Goal: Information Seeking & Learning: Learn about a topic

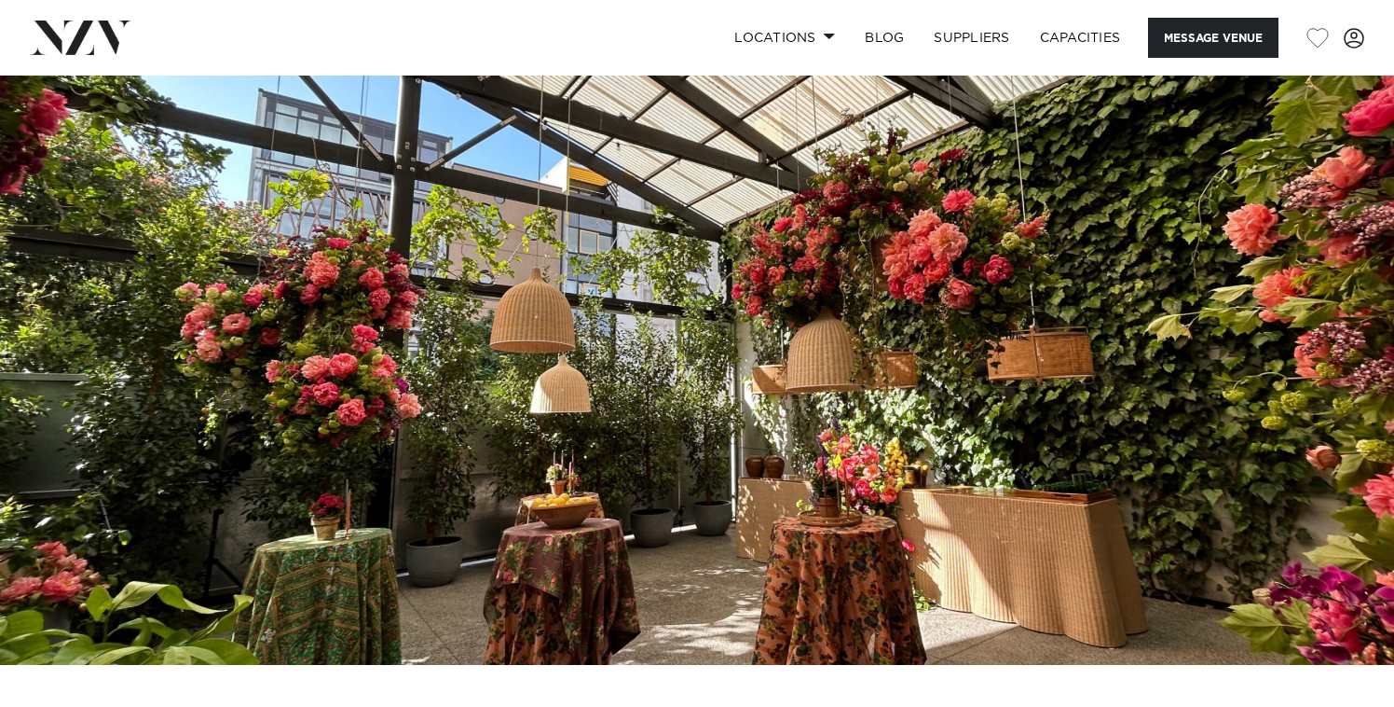
scroll to position [42, 0]
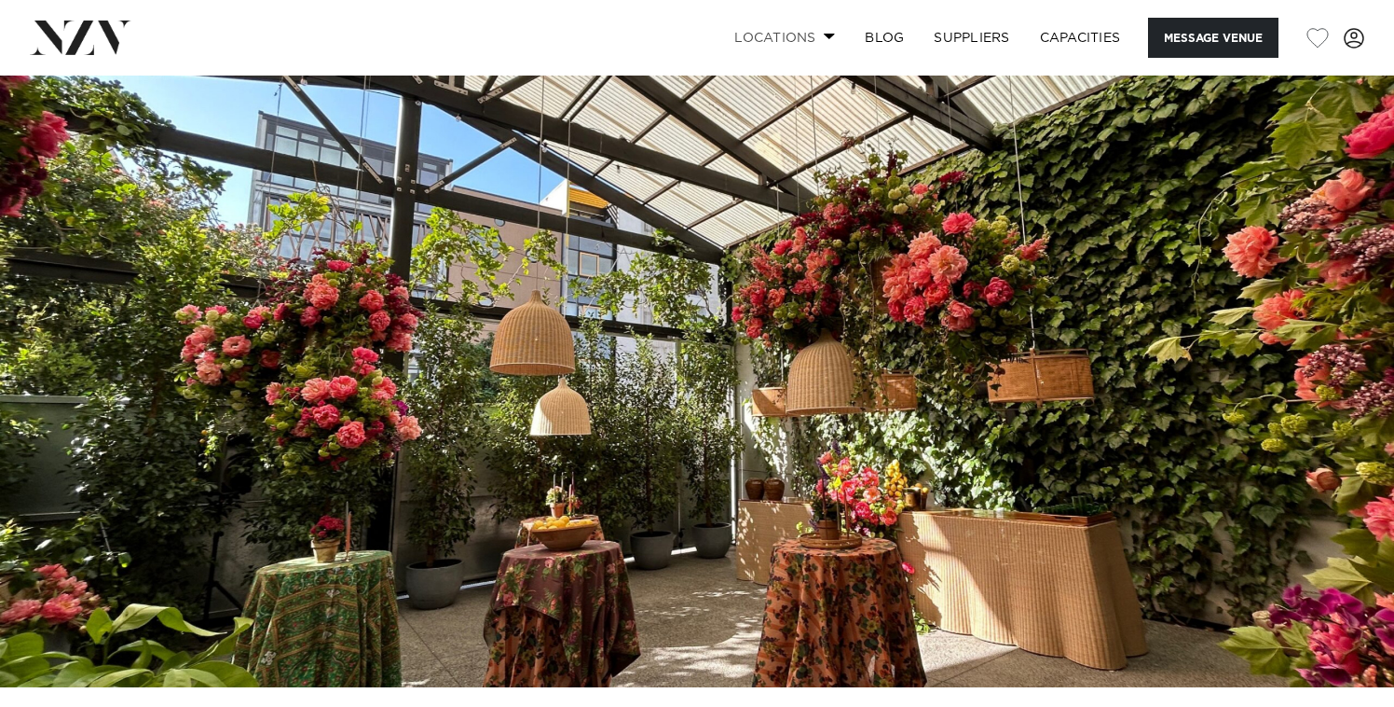
click at [804, 38] on link "Locations" at bounding box center [785, 38] width 130 height 40
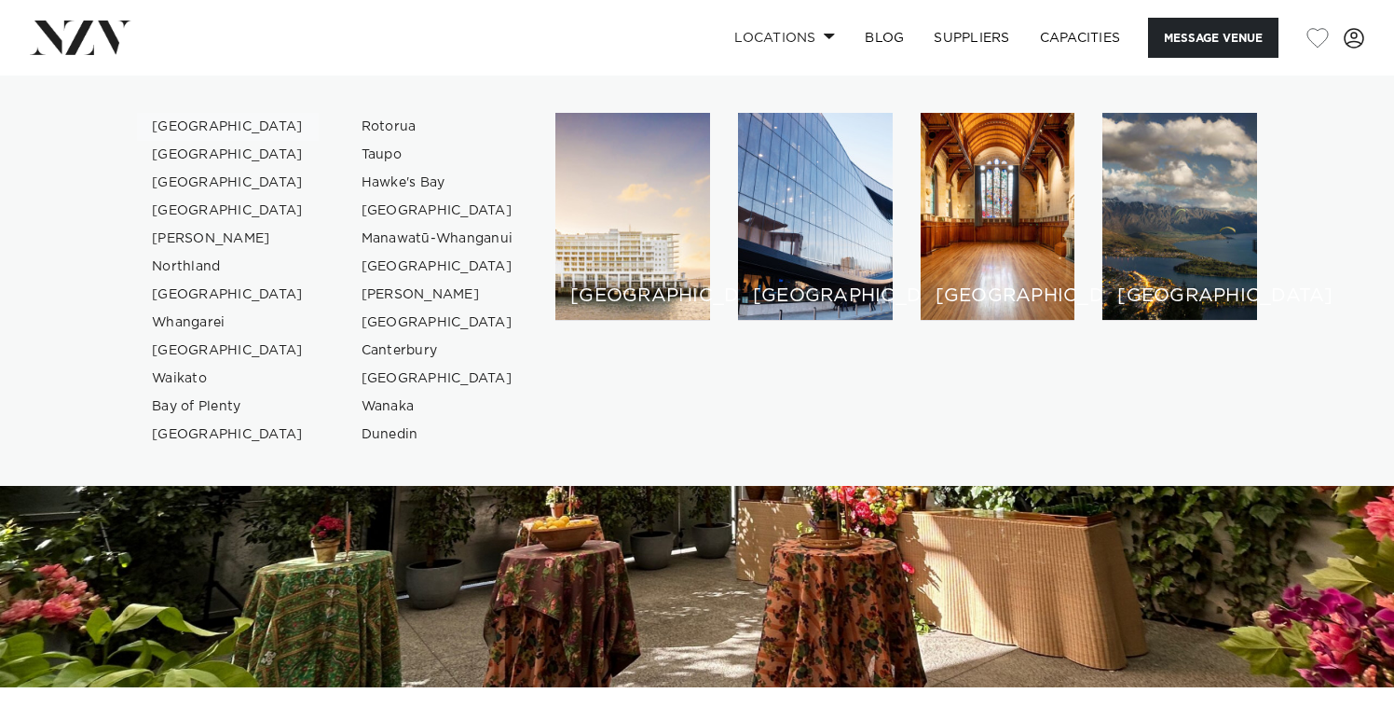
click at [196, 128] on link "[GEOGRAPHIC_DATA]" at bounding box center [228, 127] width 182 height 28
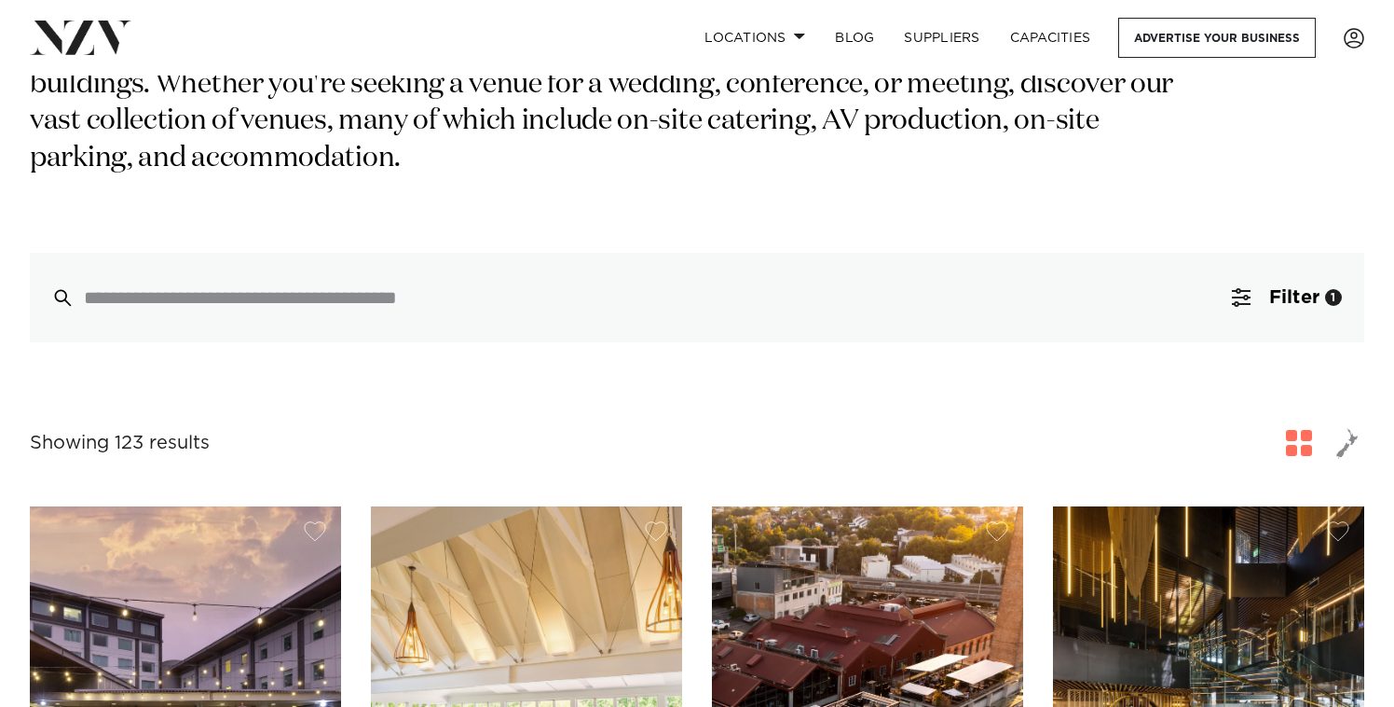
scroll to position [322, 0]
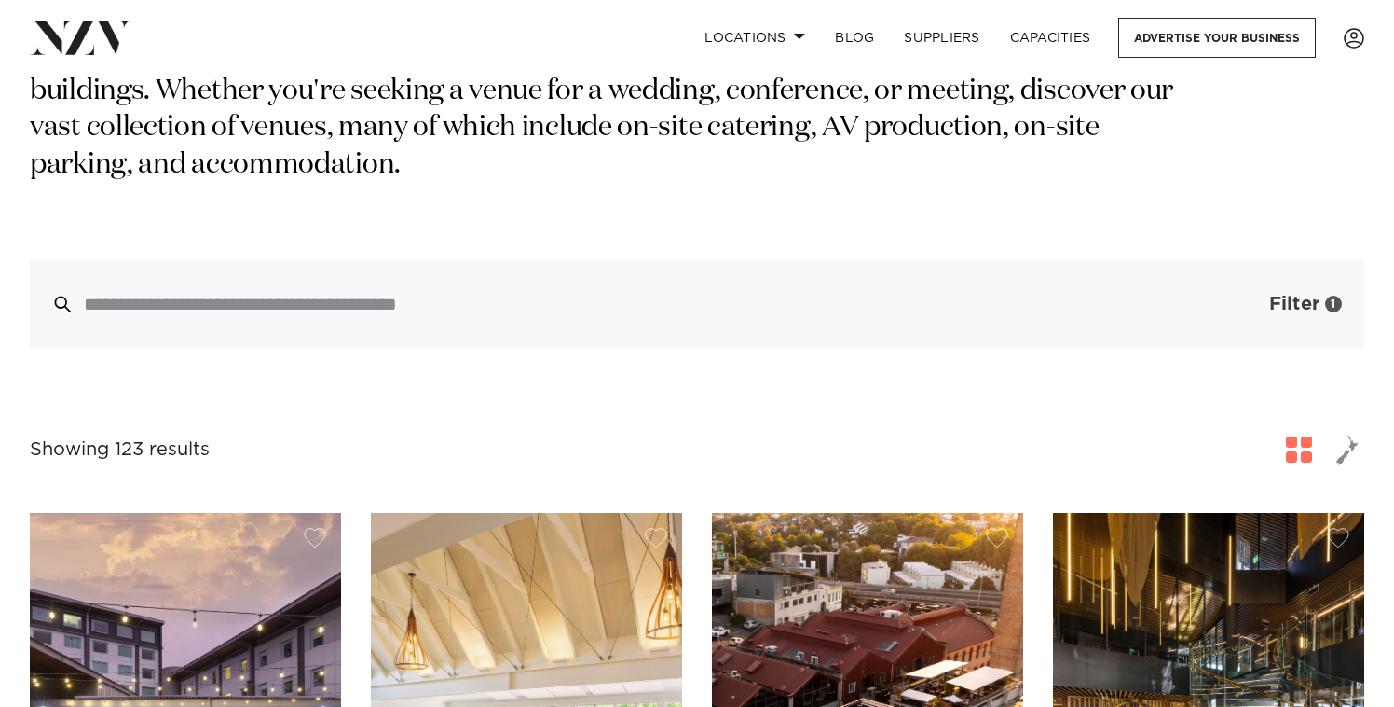
click at [1270, 295] on span "Filter" at bounding box center [1295, 304] width 50 height 19
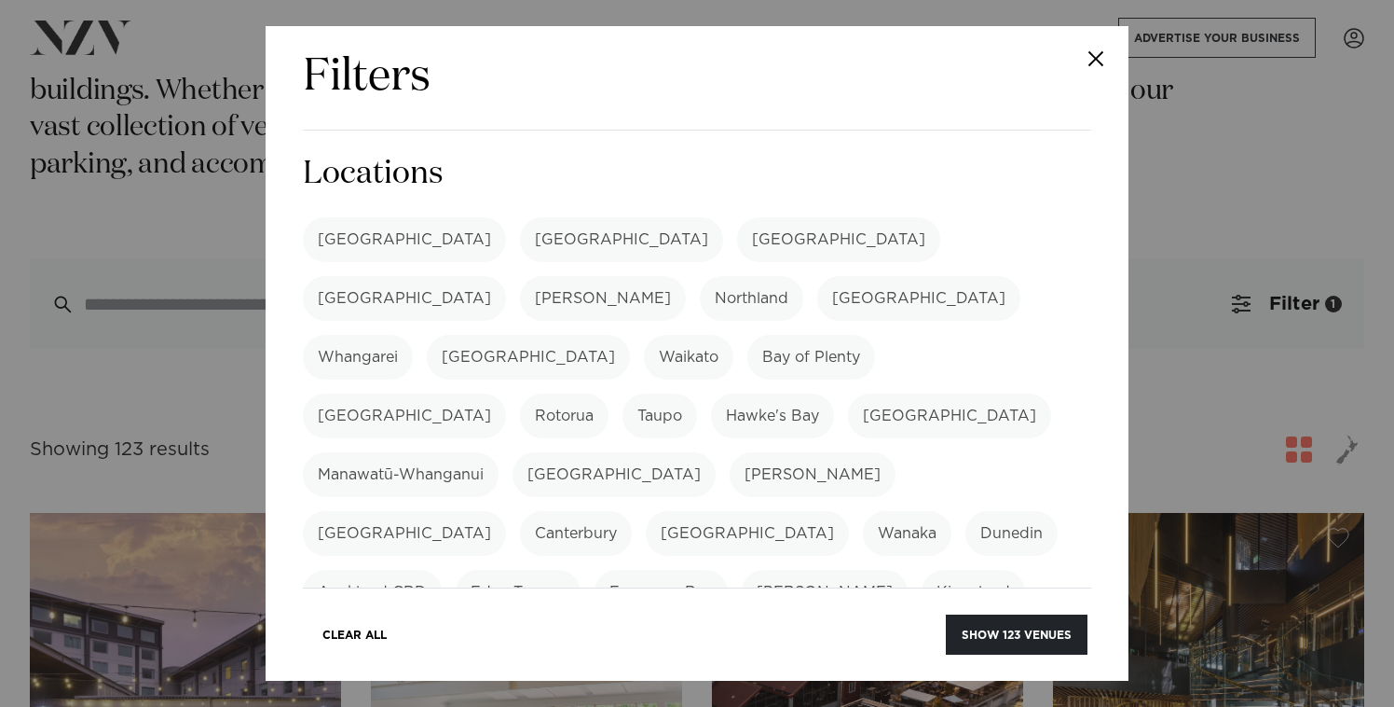
click at [1086, 56] on button "Close" at bounding box center [1096, 58] width 65 height 65
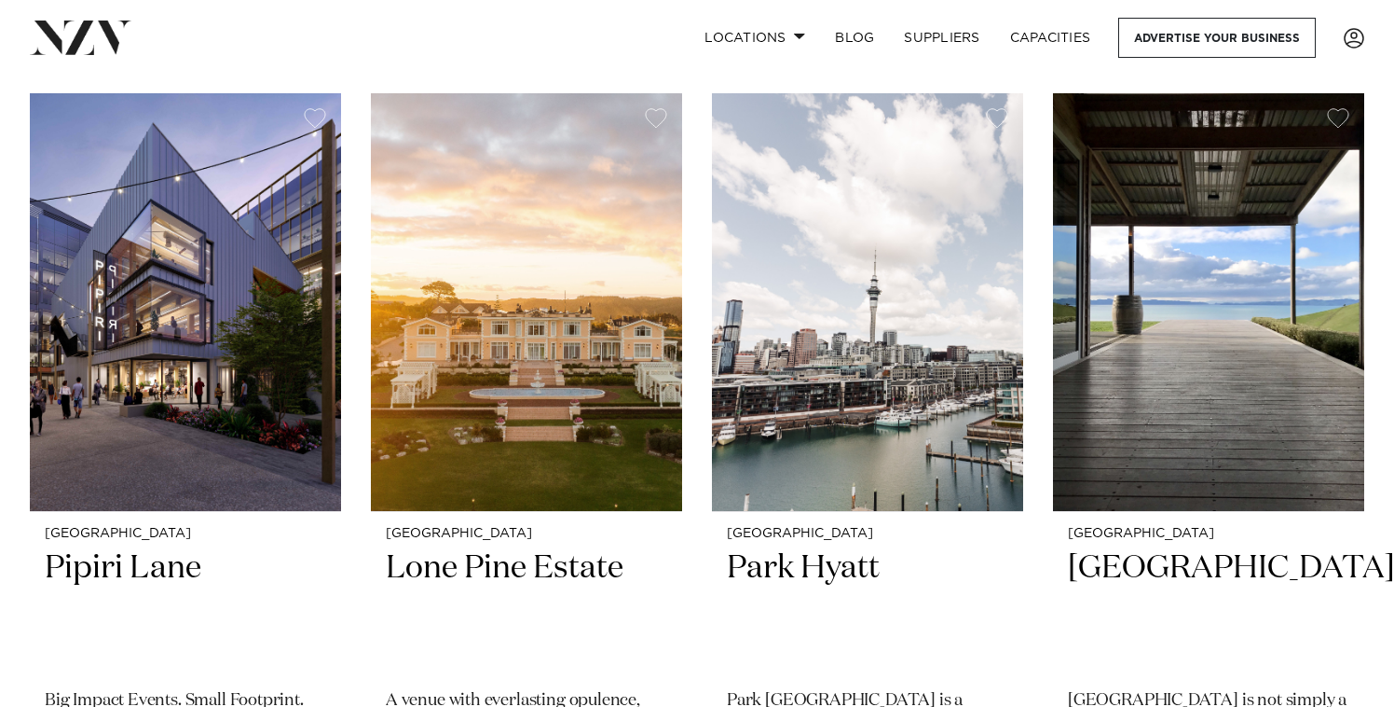
scroll to position [3233, 0]
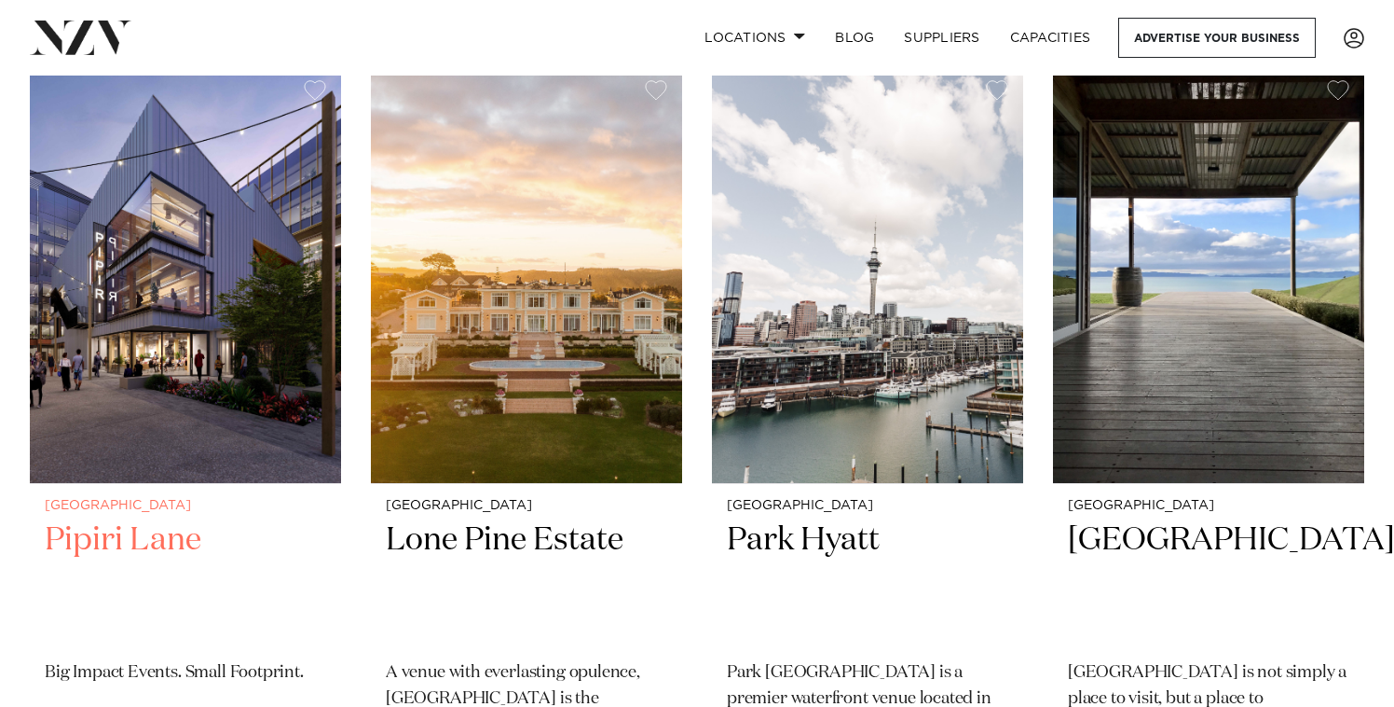
click at [87, 344] on img at bounding box center [185, 274] width 311 height 418
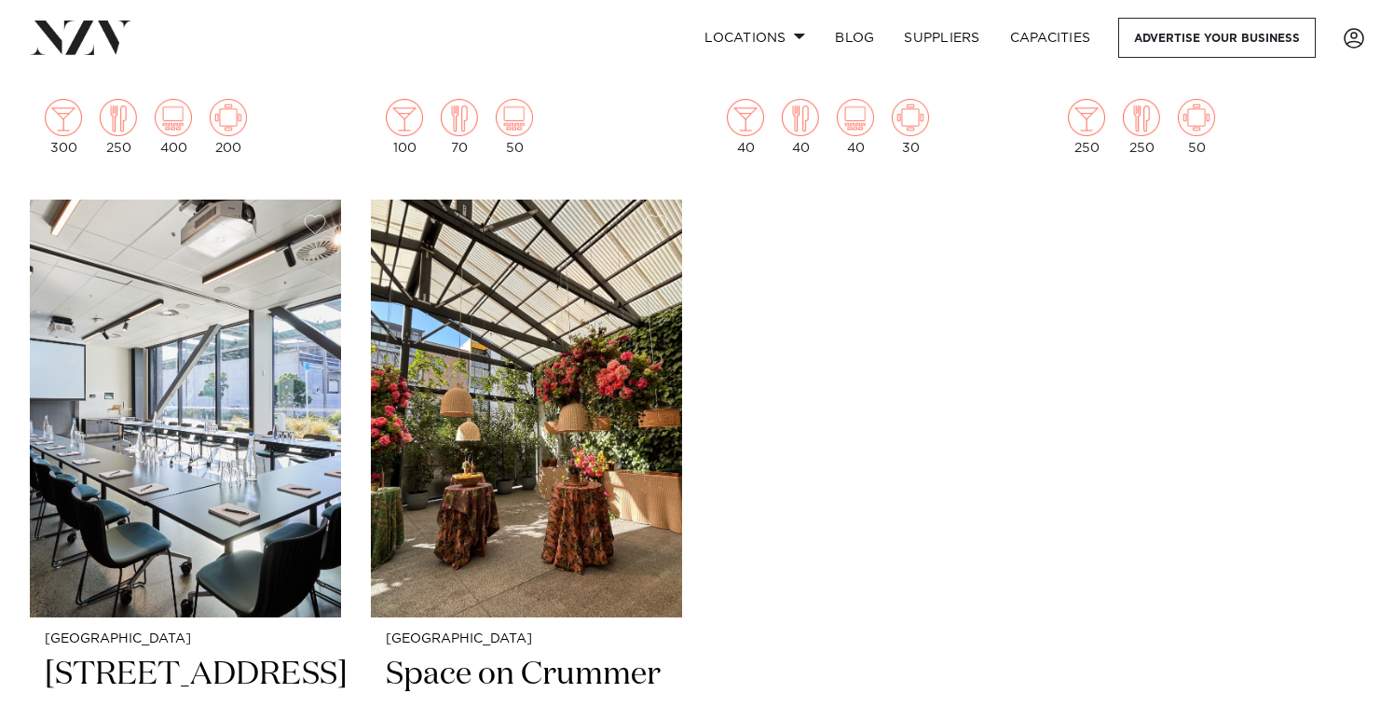
scroll to position [10661, 0]
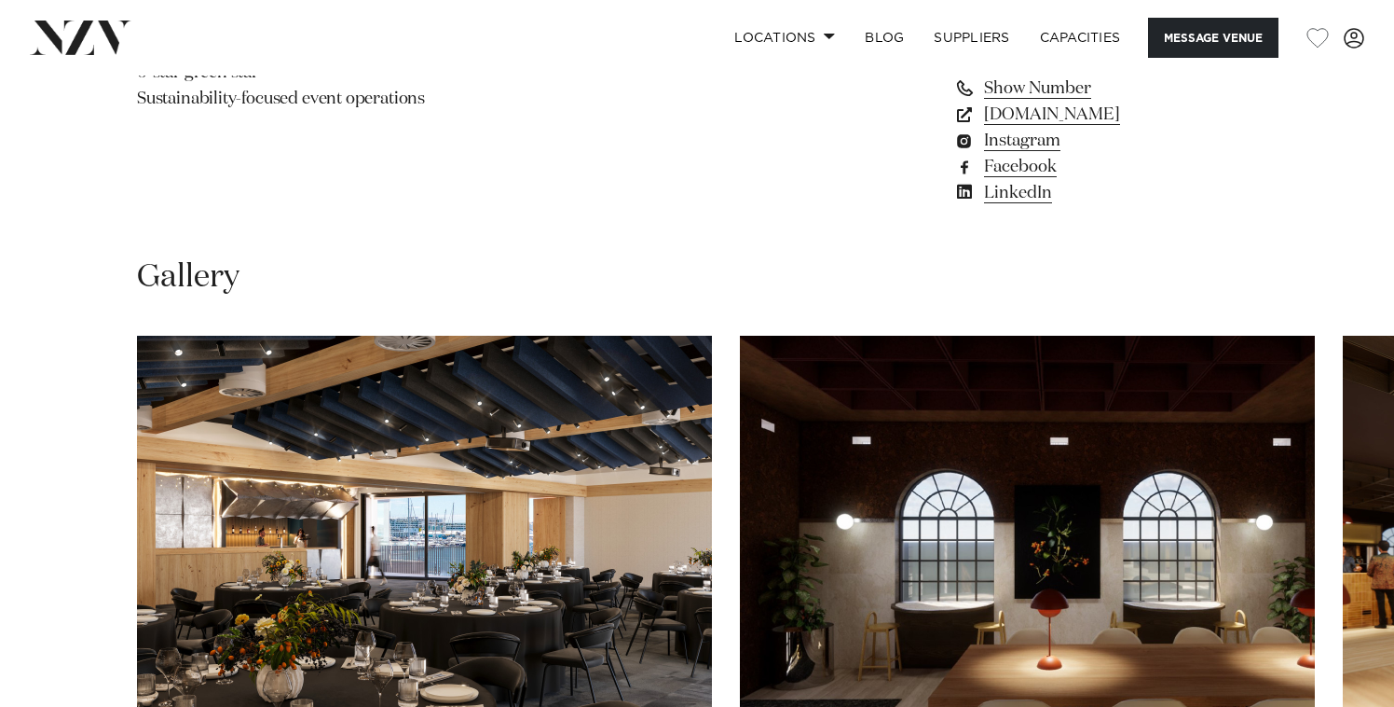
scroll to position [1656, 0]
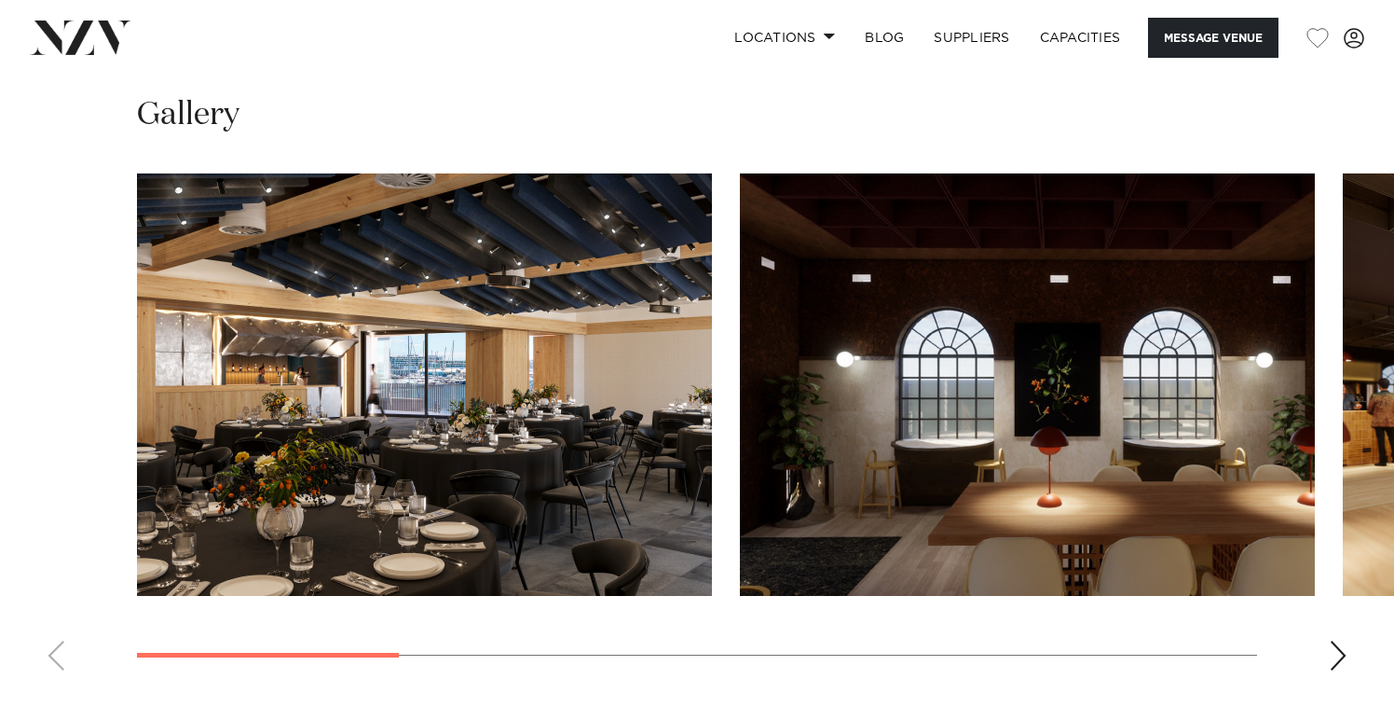
click at [1336, 642] on div "Next slide" at bounding box center [1338, 655] width 19 height 30
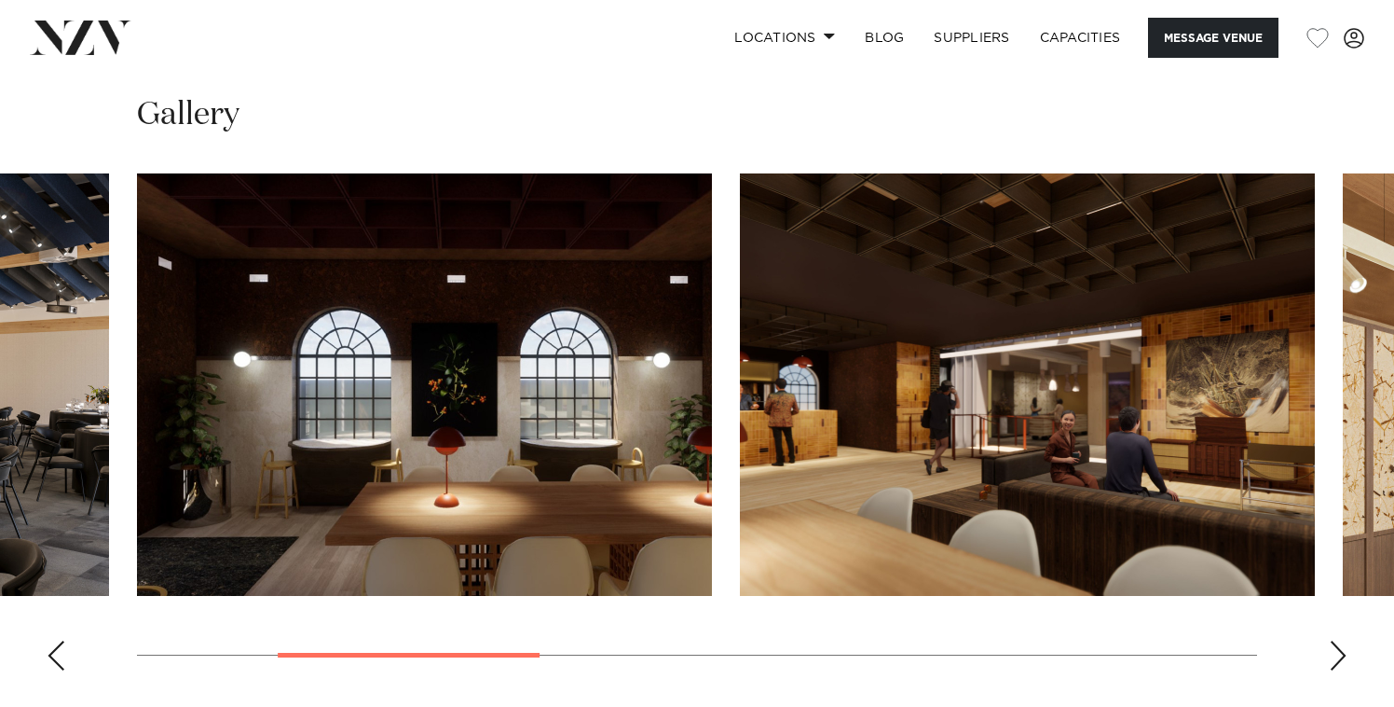
click at [1336, 642] on div "Next slide" at bounding box center [1338, 655] width 19 height 30
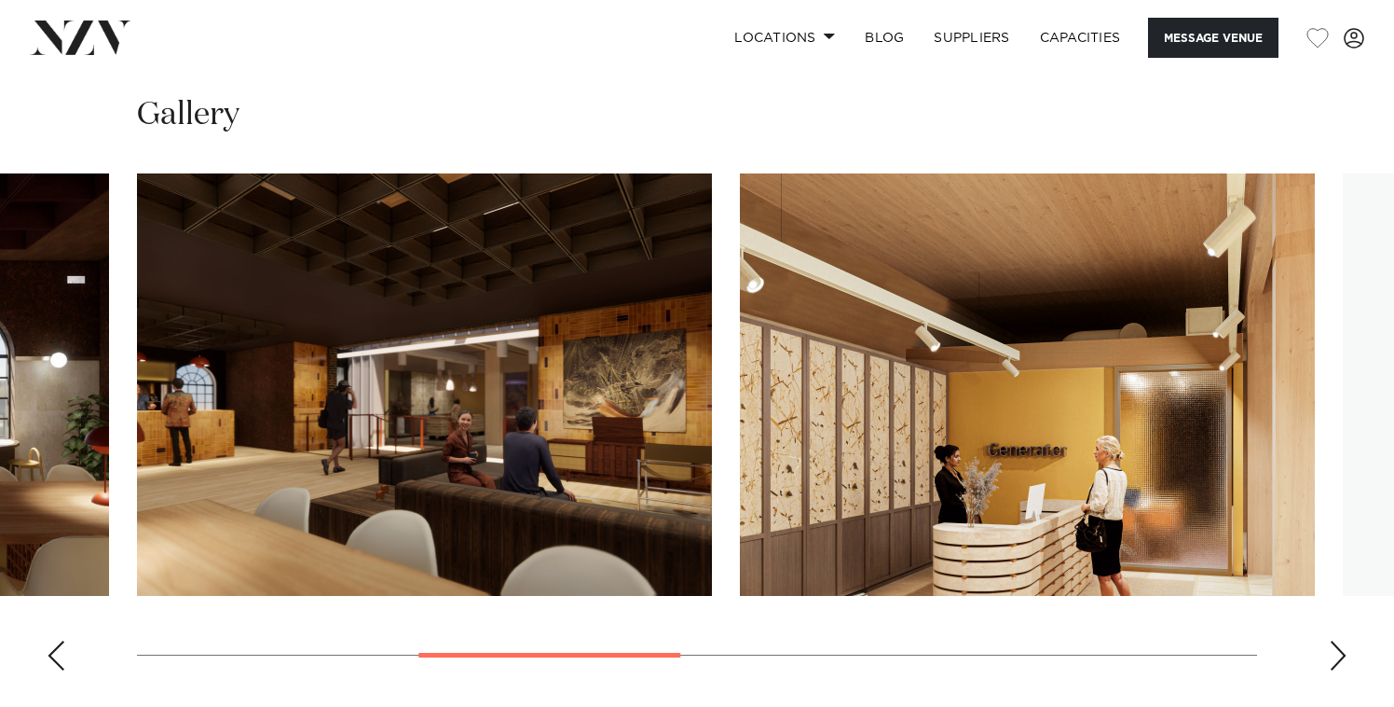
click at [1336, 642] on div "Next slide" at bounding box center [1338, 655] width 19 height 30
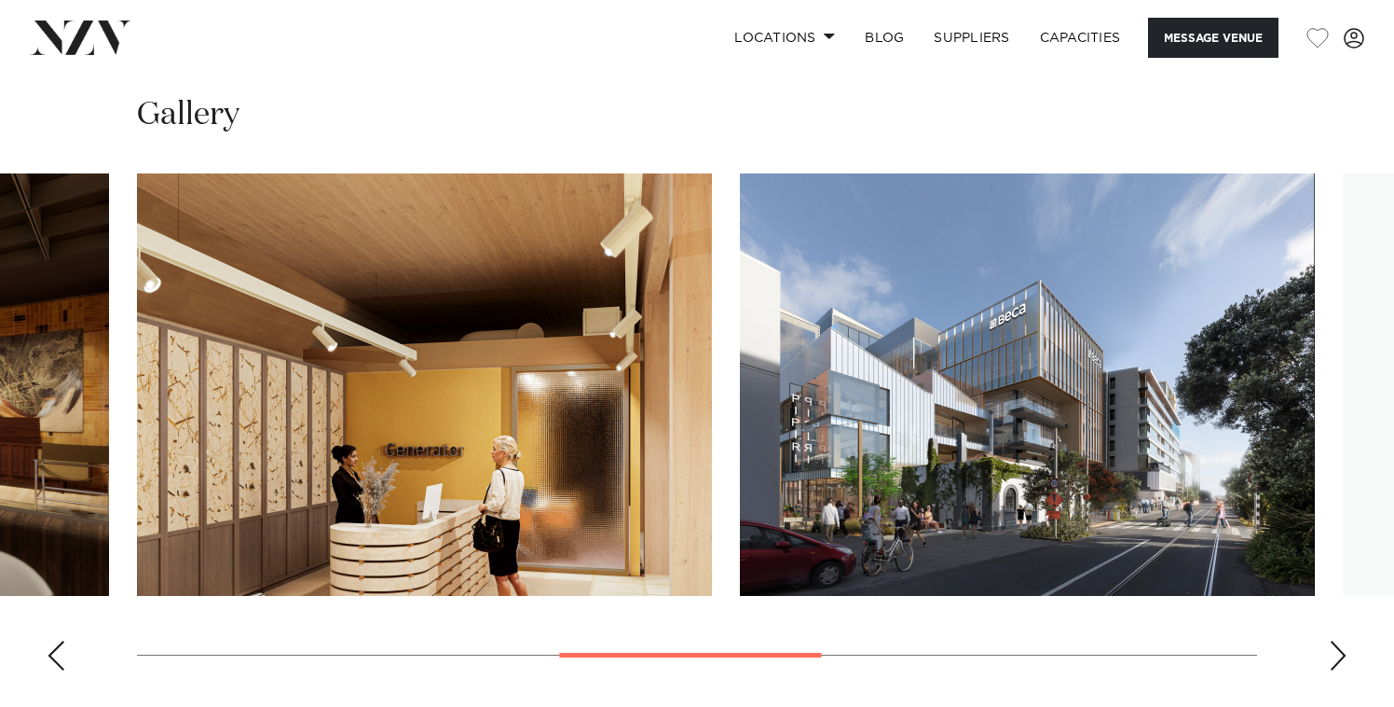
click at [1336, 642] on div "Next slide" at bounding box center [1338, 655] width 19 height 30
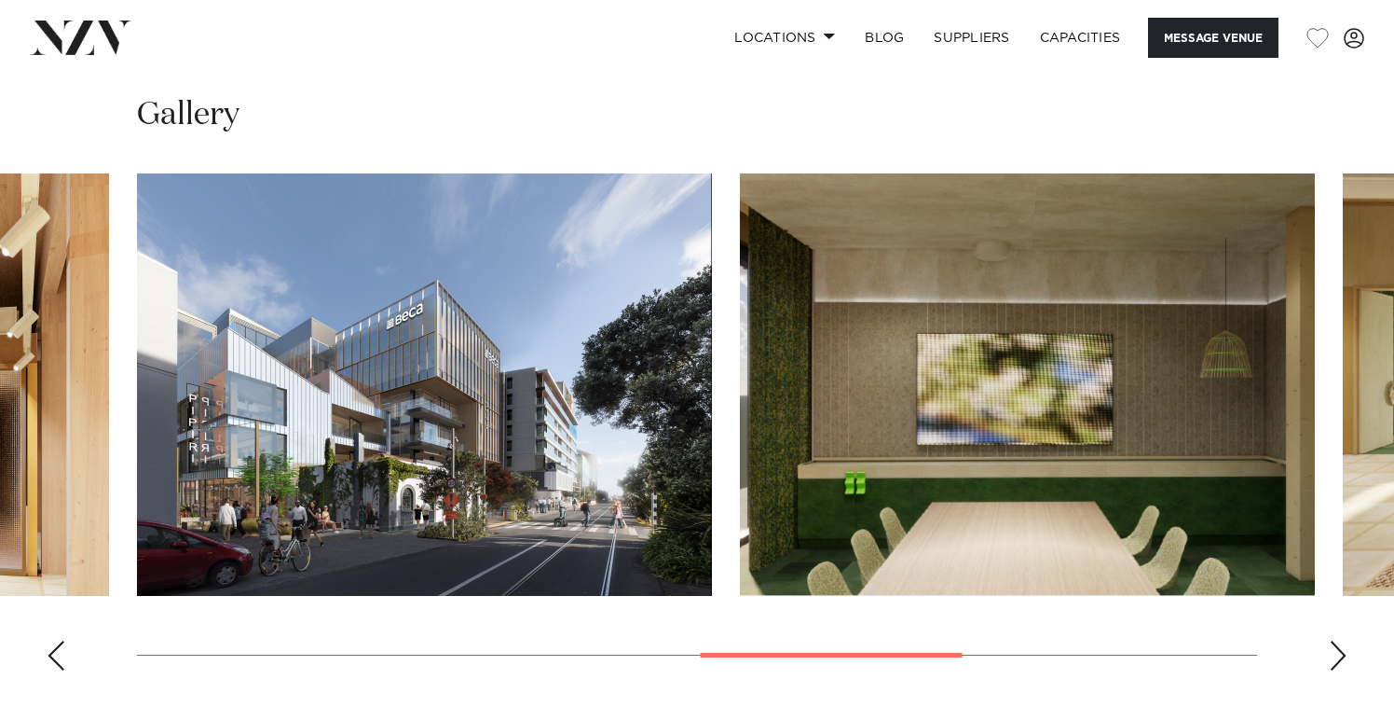
click at [1336, 642] on div "Next slide" at bounding box center [1338, 655] width 19 height 30
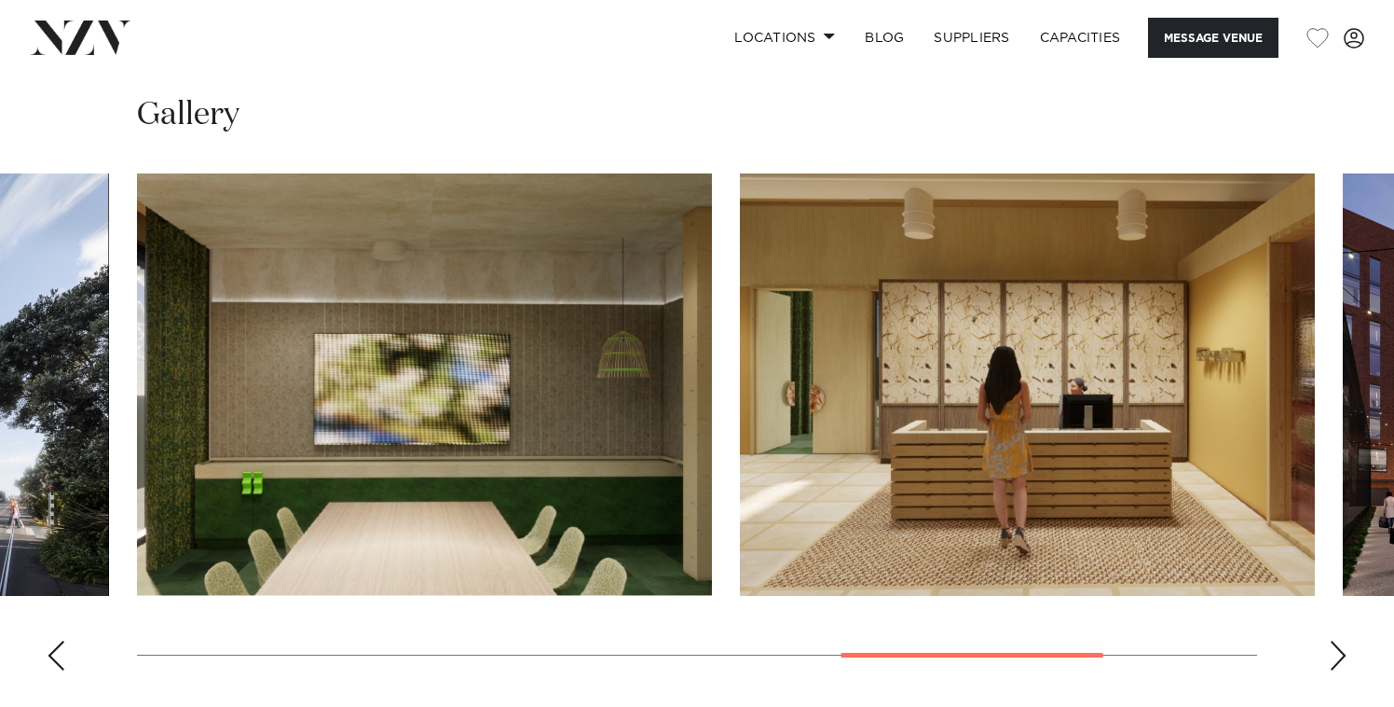
click at [1336, 642] on div "Next slide" at bounding box center [1338, 655] width 19 height 30
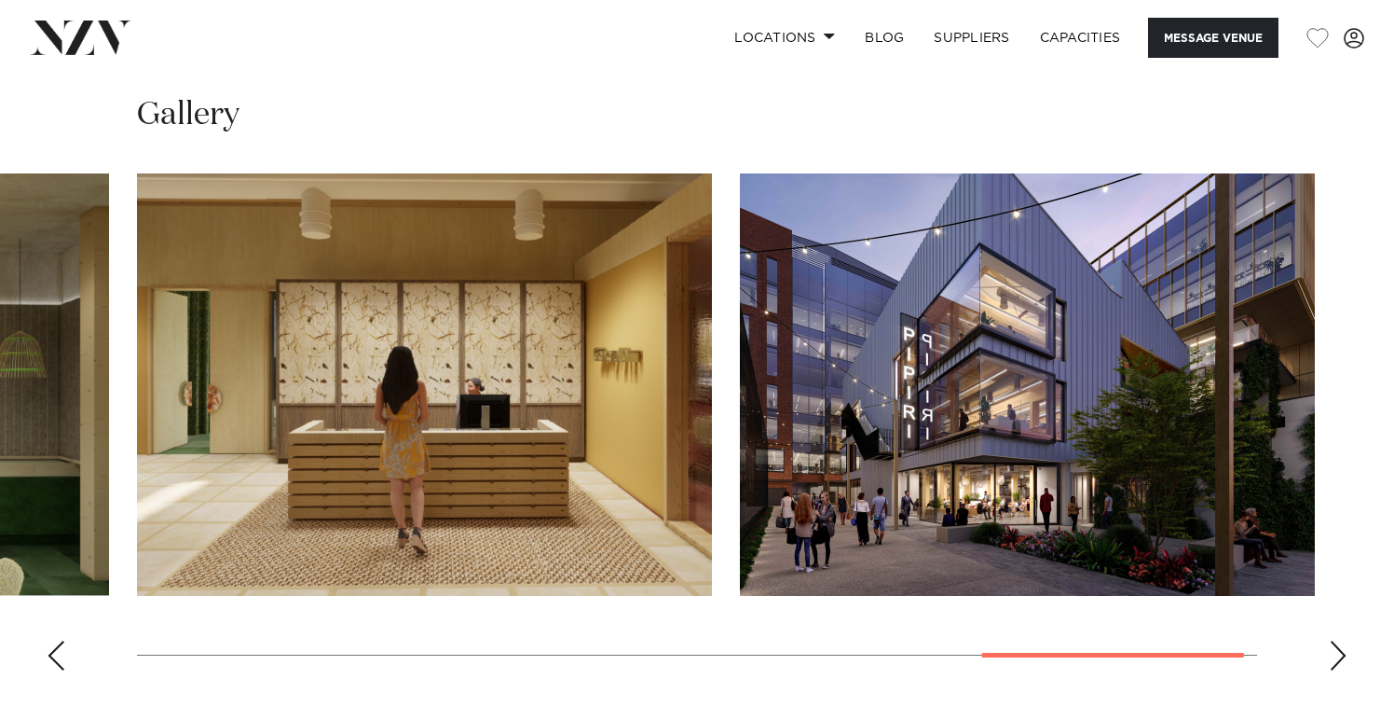
click at [1336, 642] on div "Next slide" at bounding box center [1338, 655] width 19 height 30
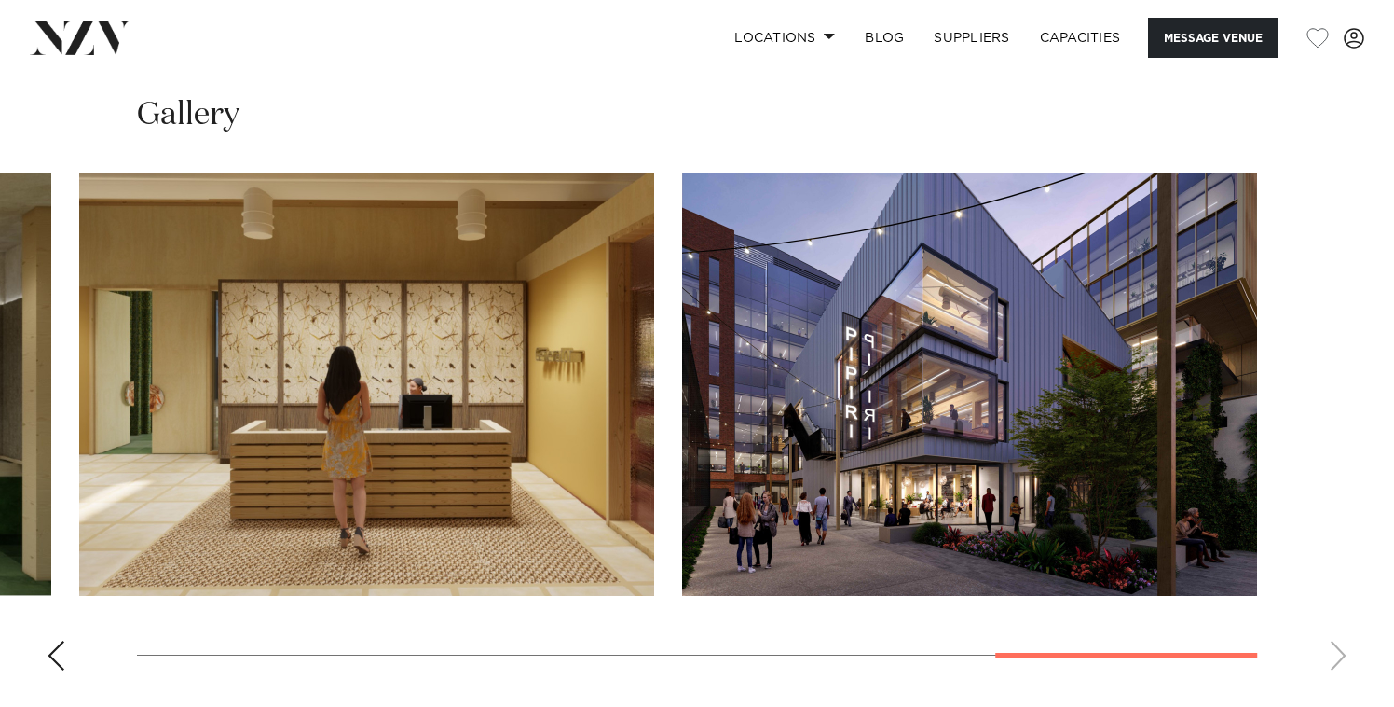
click at [1336, 642] on swiper-container at bounding box center [697, 429] width 1394 height 512
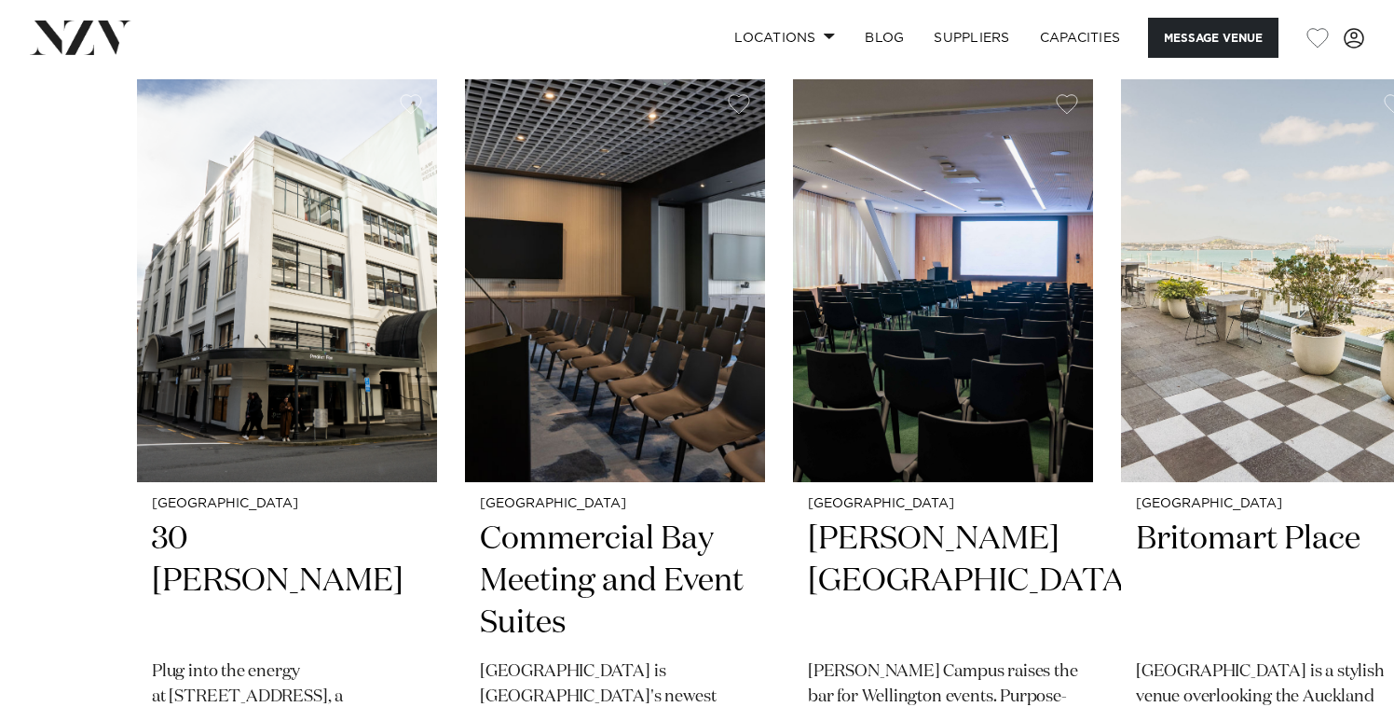
scroll to position [2802, 0]
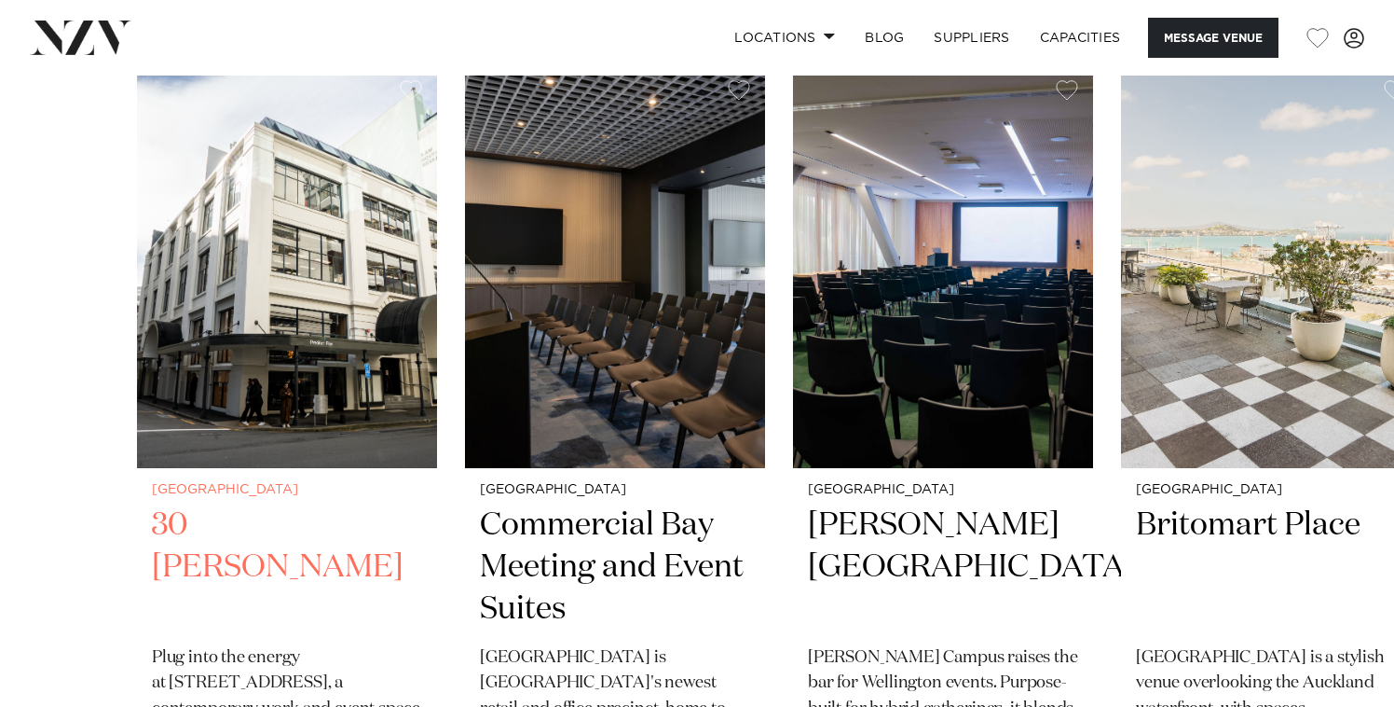
click at [293, 327] on img "1 / 6" at bounding box center [287, 266] width 300 height 403
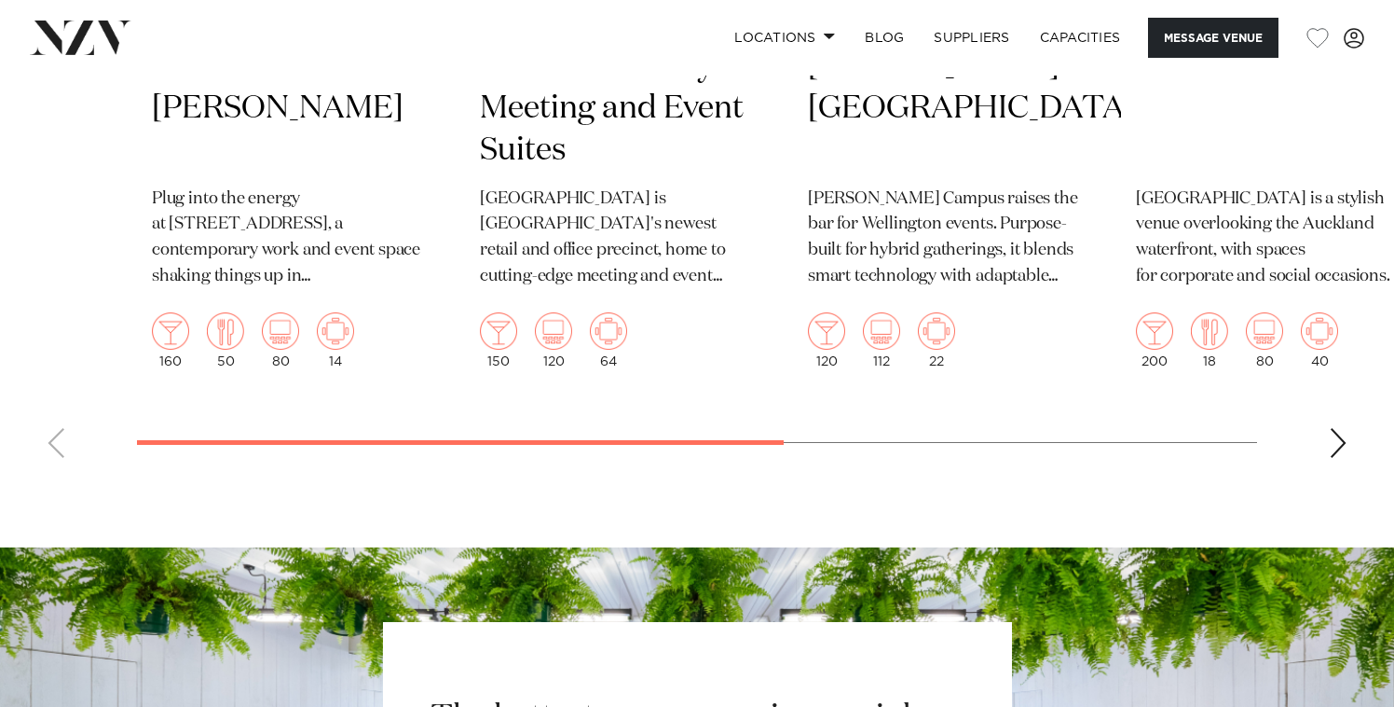
scroll to position [3150, 0]
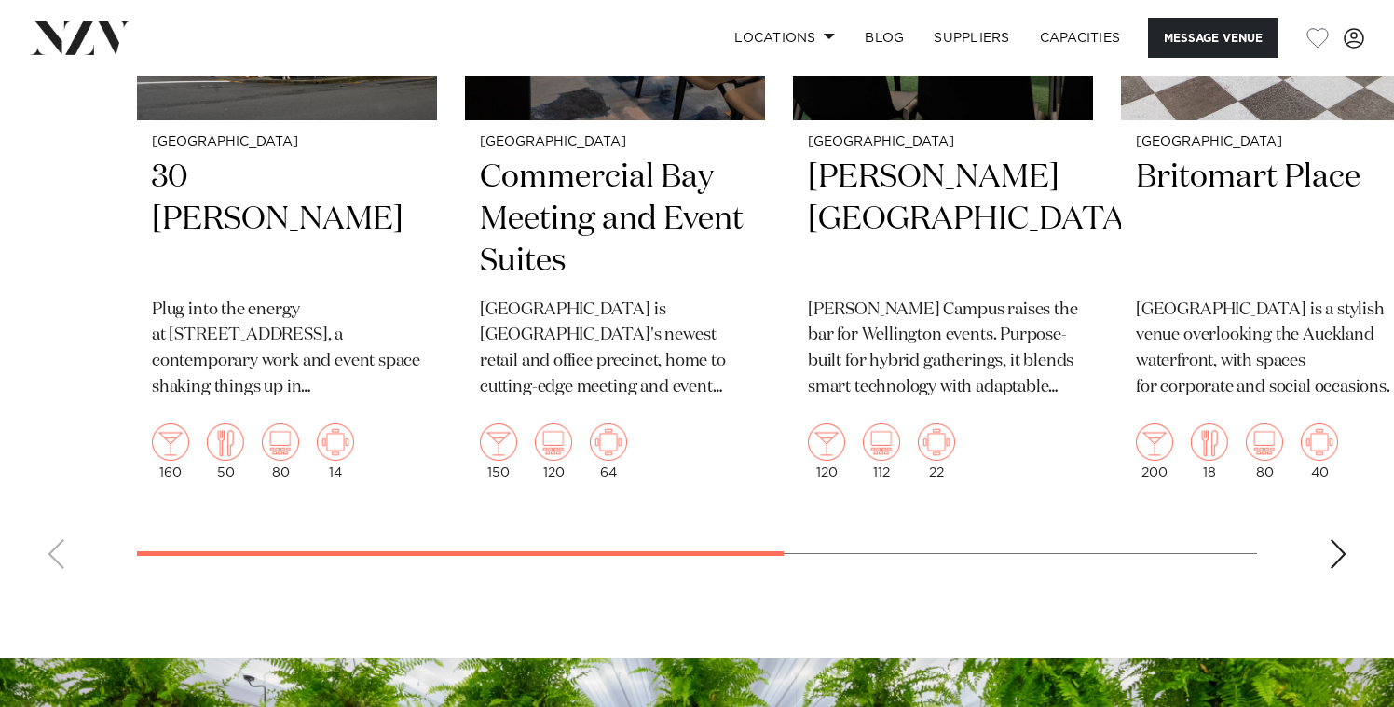
click at [1331, 540] on swiper-container "Wellington 30 Waring Taylor Plug into the energy at 30 Waring Taylor Street, a …" at bounding box center [697, 151] width 1394 height 866
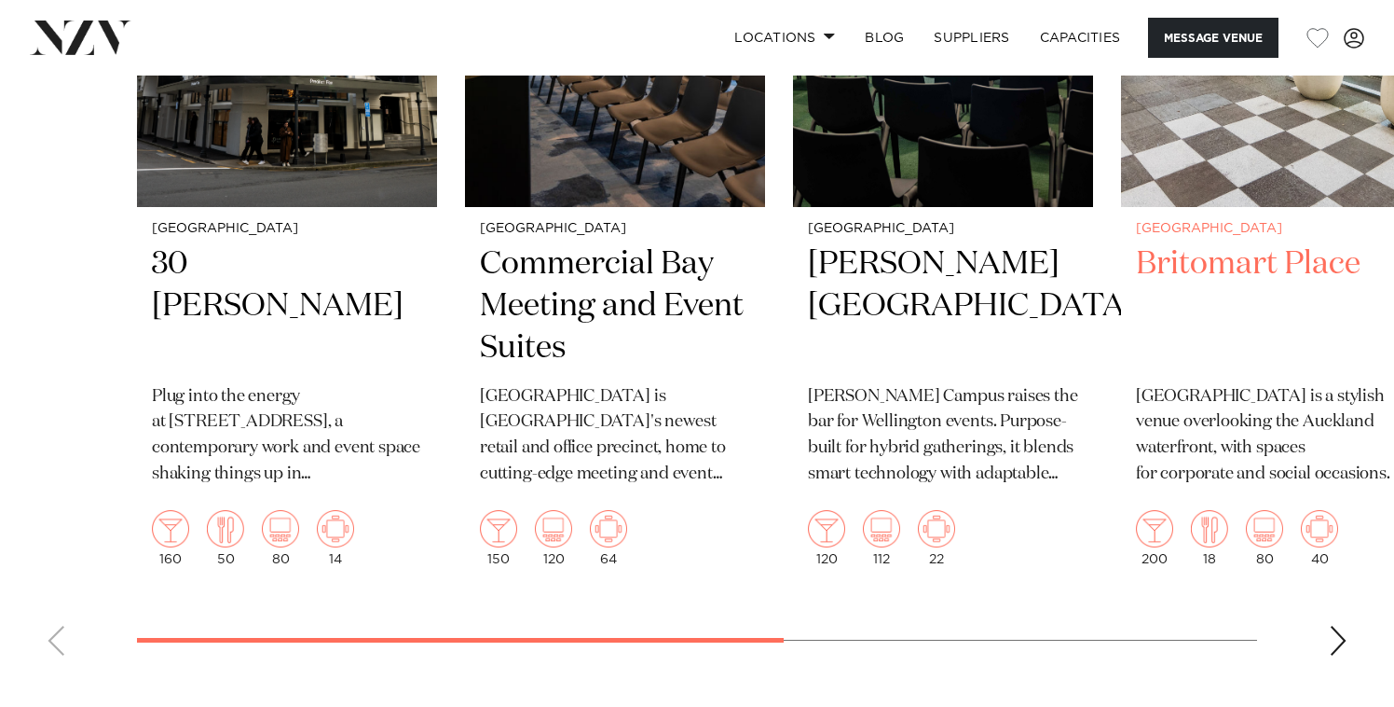
scroll to position [3068, 0]
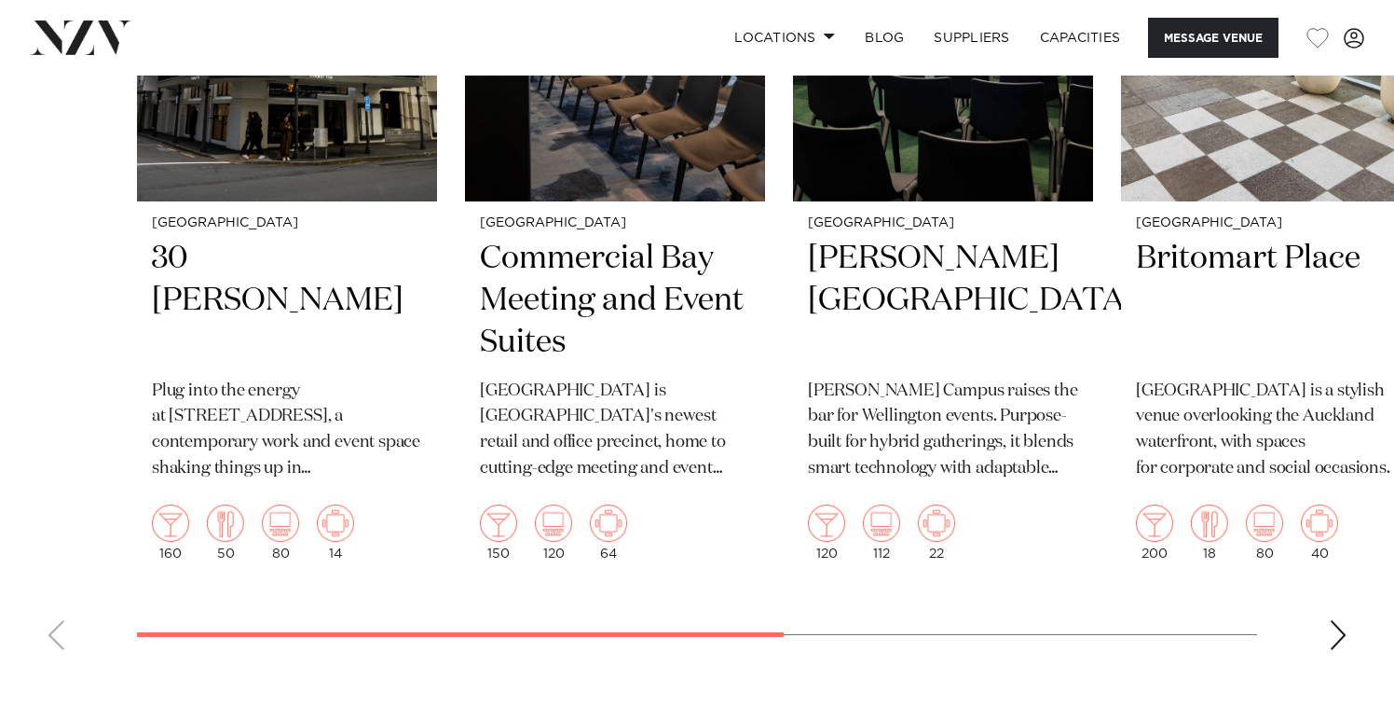
click at [1343, 625] on div "Next slide" at bounding box center [1338, 635] width 19 height 30
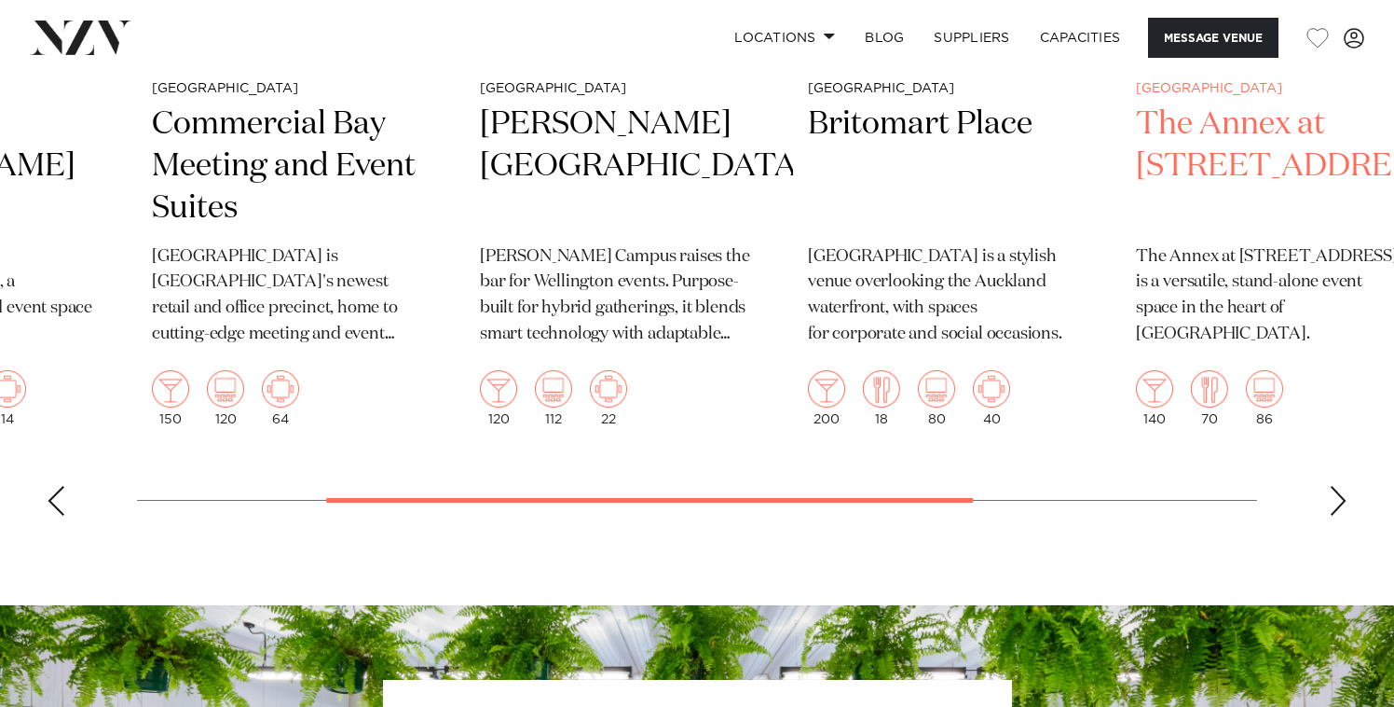
scroll to position [3248, 0]
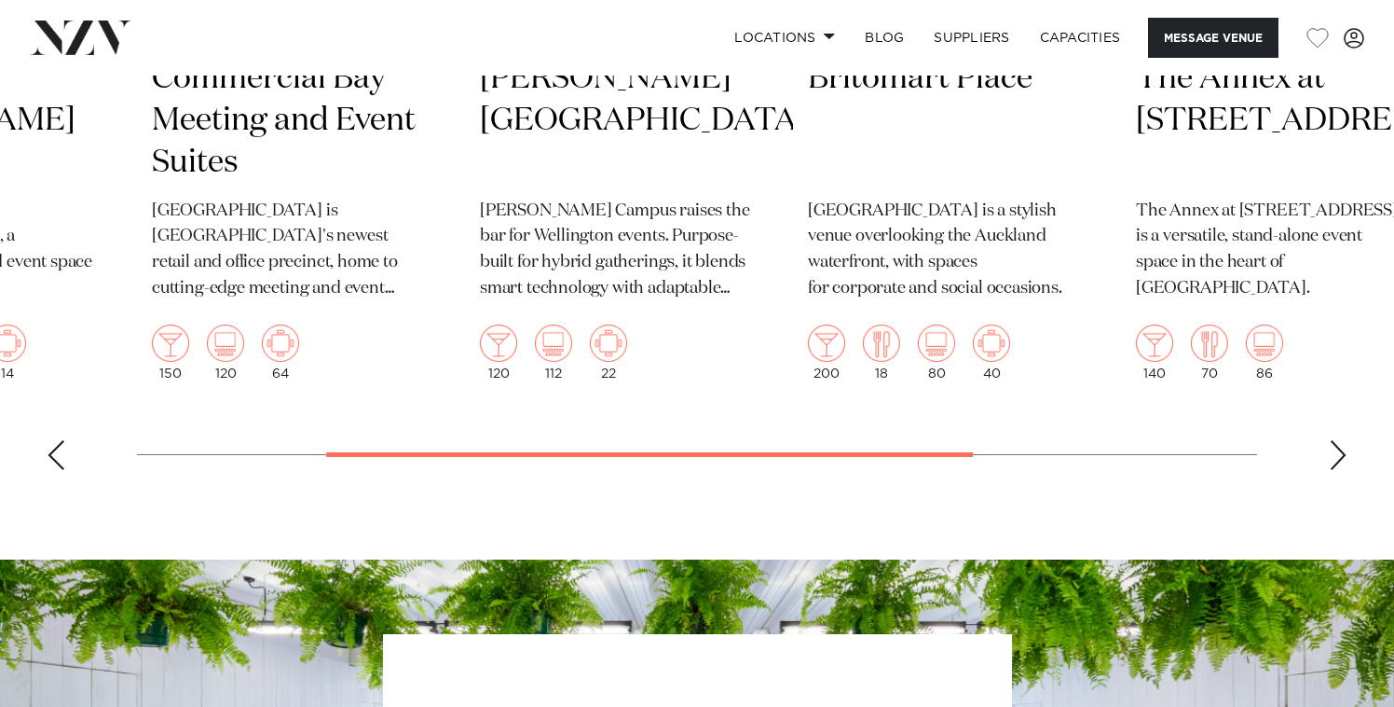
click at [1334, 451] on div "Next slide" at bounding box center [1338, 455] width 19 height 30
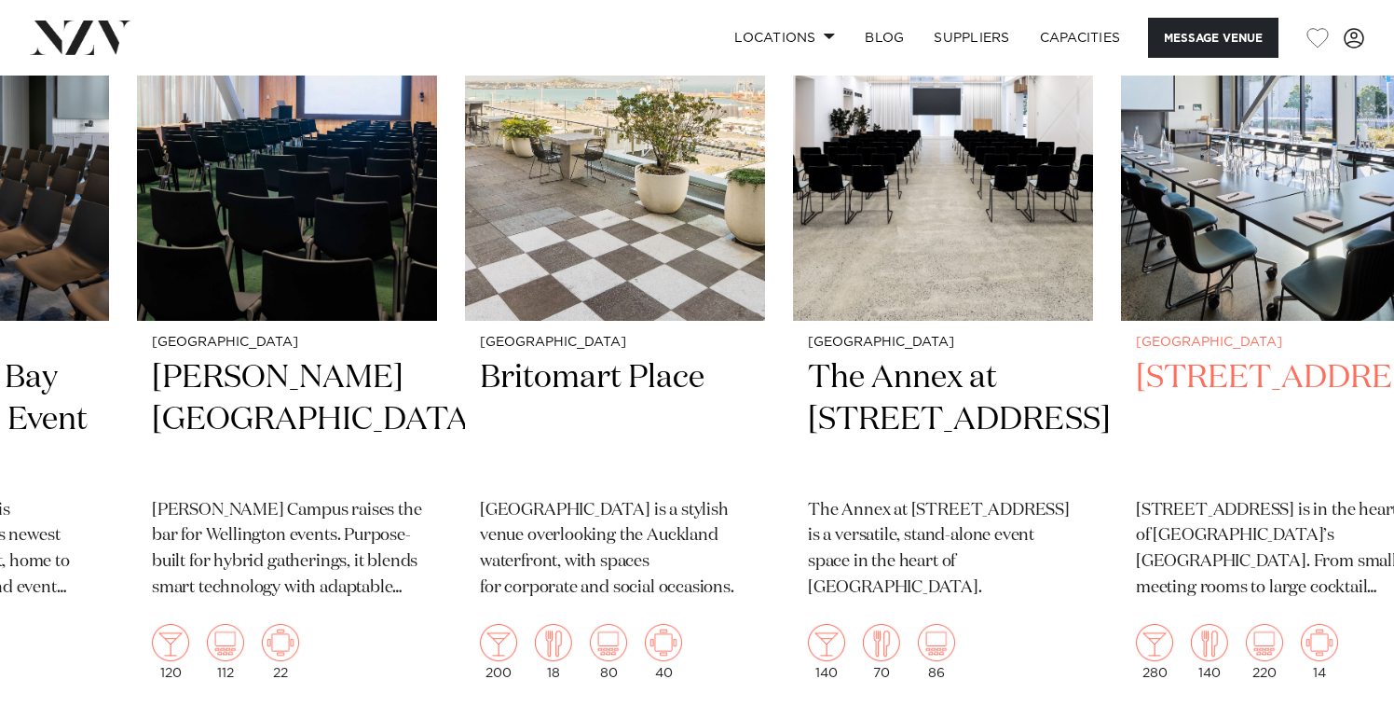
scroll to position [2825, 0]
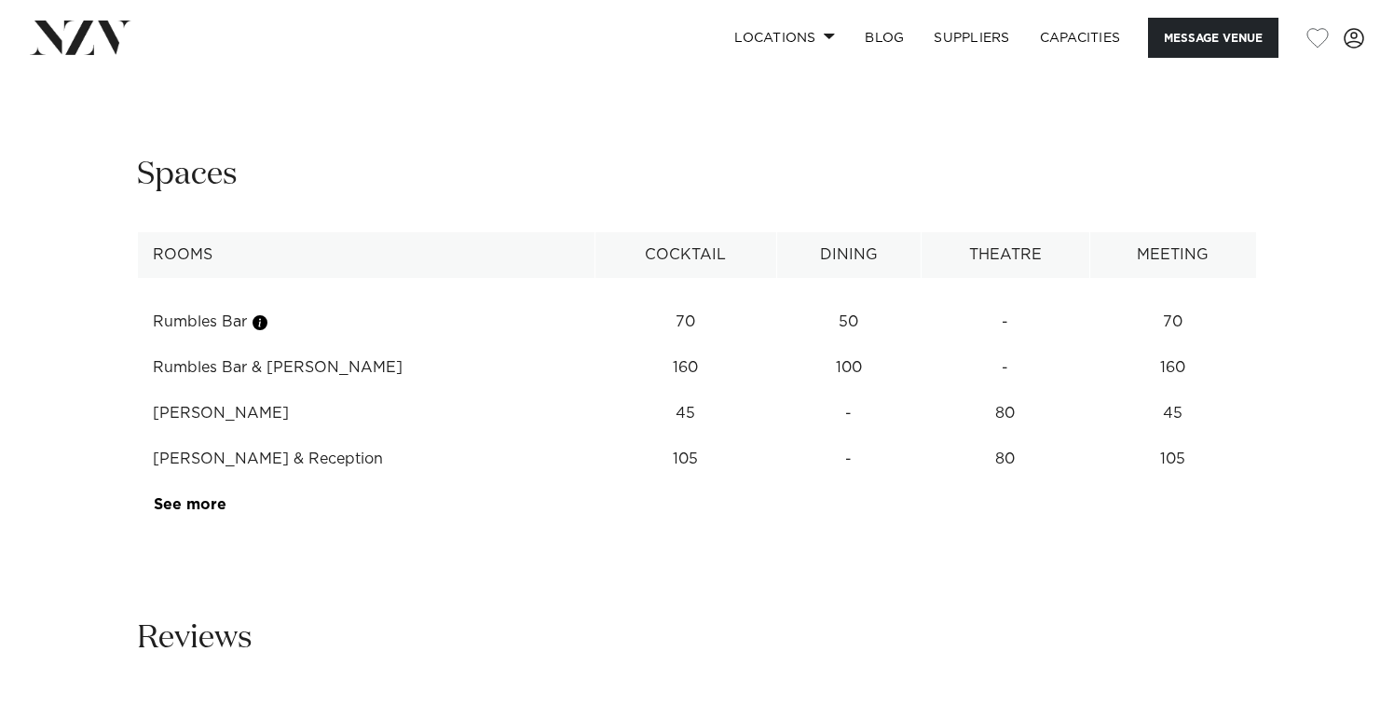
scroll to position [2368, 0]
